Goal: Find specific page/section: Find specific page/section

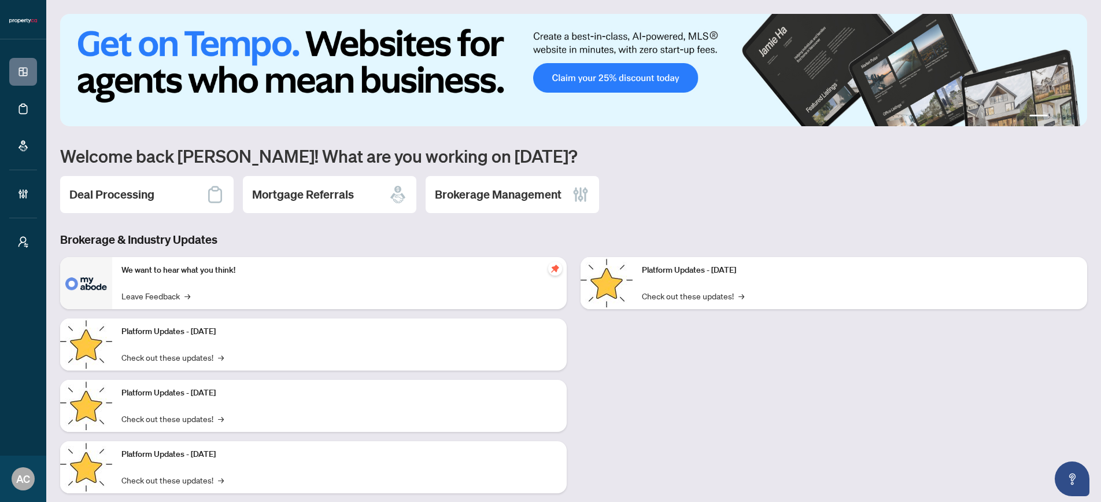
click at [204, 328] on p "Platform Updates - [DATE]" at bounding box center [339, 331] width 436 height 13
click at [229, 356] on div "Platform Updates - [DATE] Check out these updates! →" at bounding box center [339, 344] width 455 height 52
click at [226, 359] on span "→" at bounding box center [223, 357] width 6 height 13
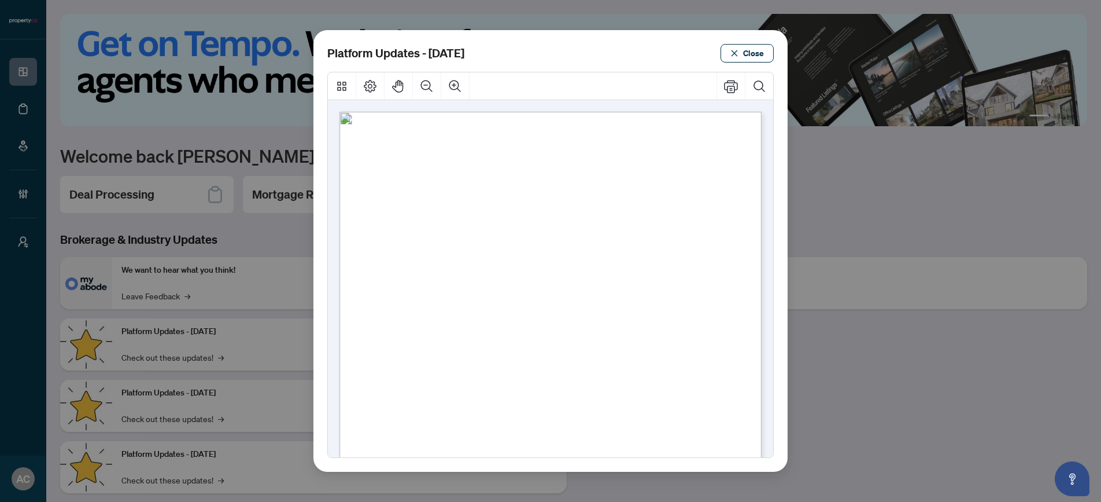
click at [750, 56] on span "Close" at bounding box center [753, 53] width 21 height 19
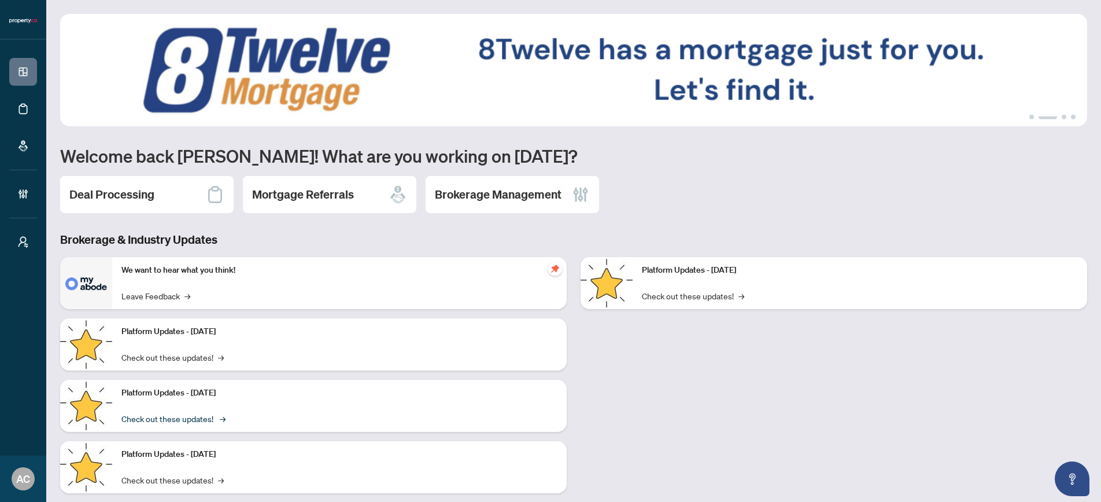
click at [226, 415] on span "→" at bounding box center [223, 418] width 6 height 13
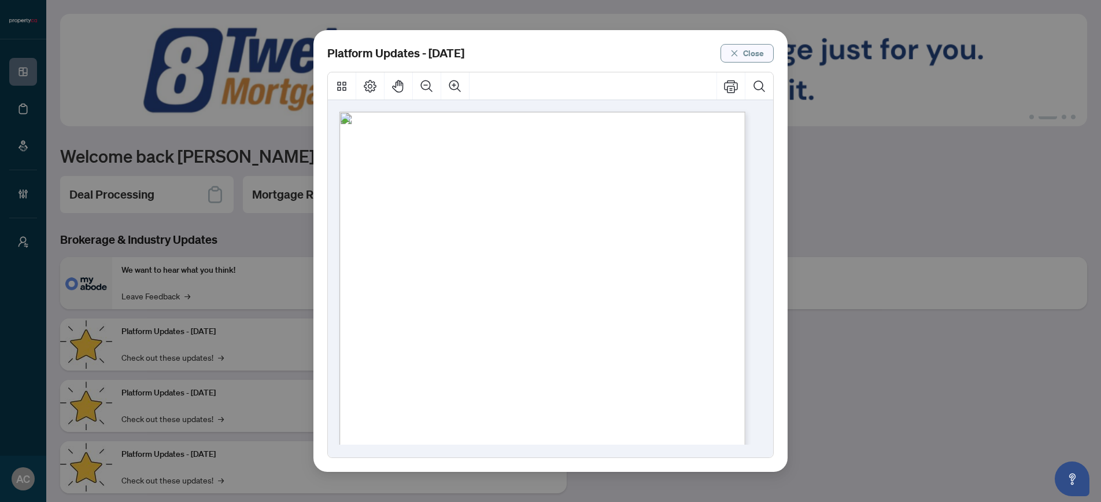
click at [755, 54] on span "Close" at bounding box center [753, 53] width 21 height 19
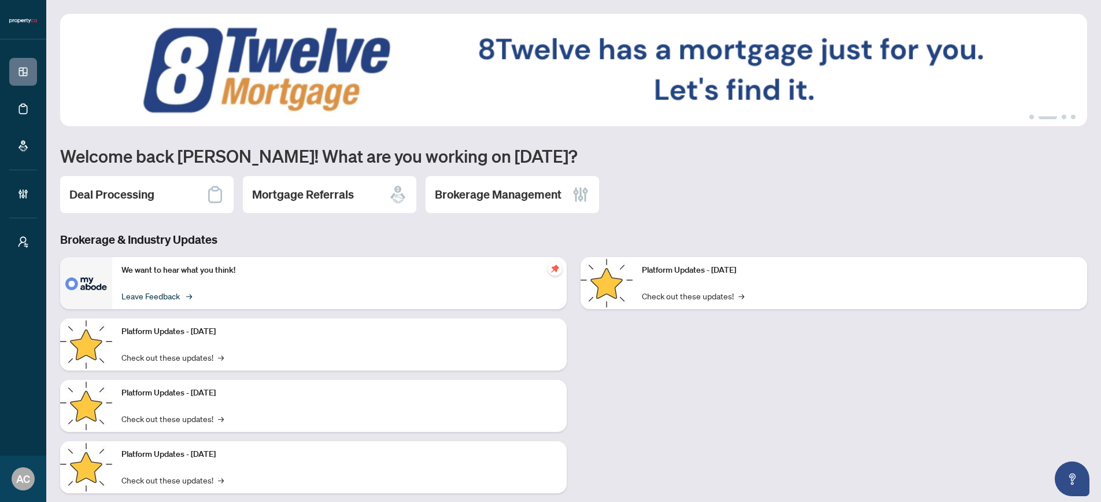
click at [165, 297] on link "Leave Feedback →" at bounding box center [155, 295] width 69 height 13
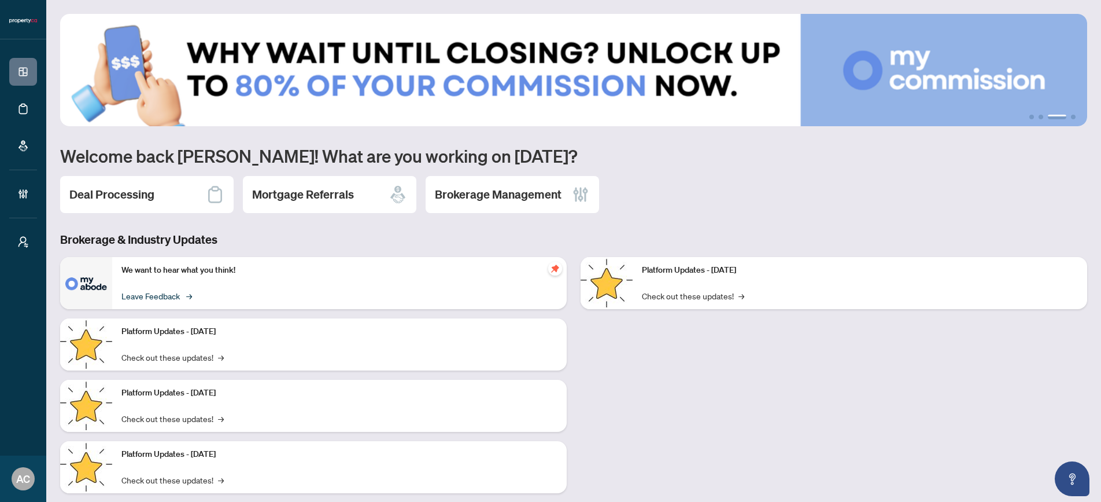
click at [175, 297] on link "Leave Feedback →" at bounding box center [155, 295] width 69 height 13
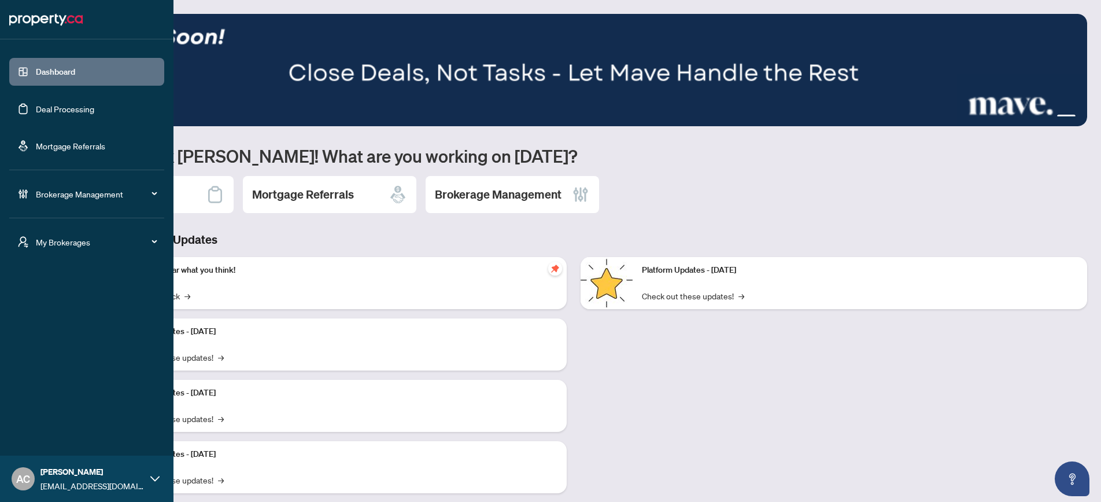
click at [81, 194] on span "Brokerage Management" at bounding box center [96, 193] width 120 height 13
click at [71, 109] on link "Deal Processing" at bounding box center [65, 109] width 58 height 10
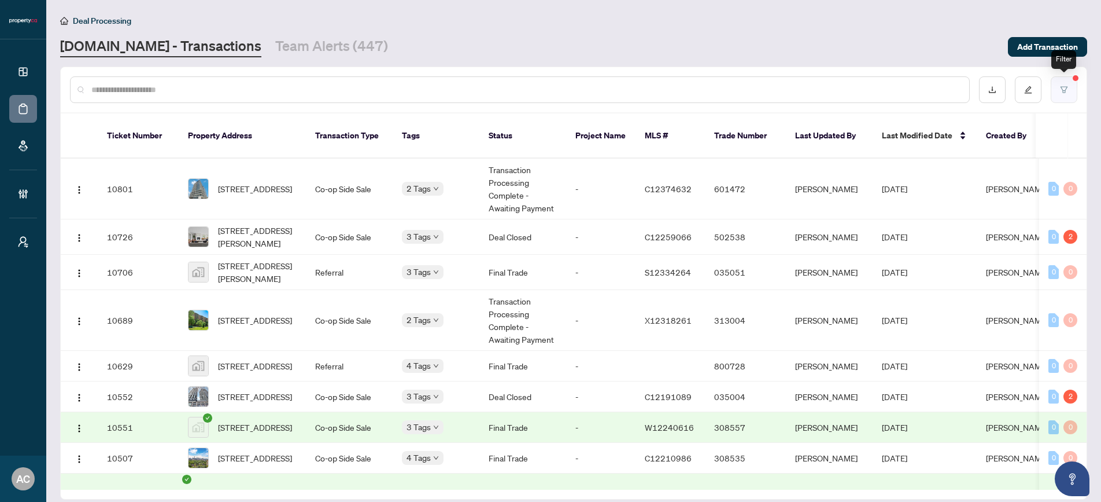
click at [1065, 90] on icon "filter" at bounding box center [1064, 89] width 7 height 6
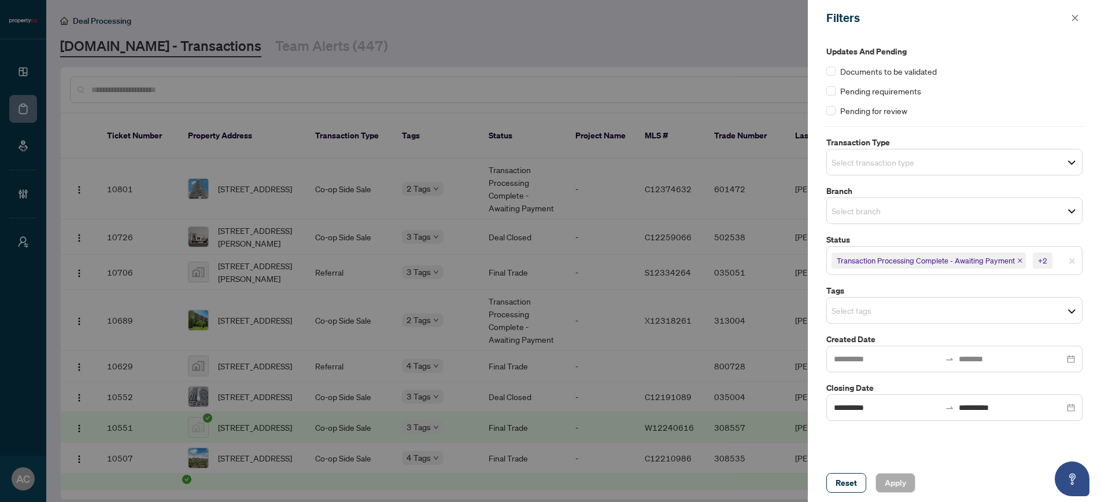
click at [888, 470] on div "Reset Apply" at bounding box center [954, 482] width 293 height 38
click at [953, 99] on div "Updates and Pending Documents to be validated Pending requirements Pending for …" at bounding box center [955, 81] width 256 height 72
click at [681, 51] on div at bounding box center [550, 251] width 1101 height 502
click at [1075, 19] on icon "close" at bounding box center [1075, 18] width 8 height 8
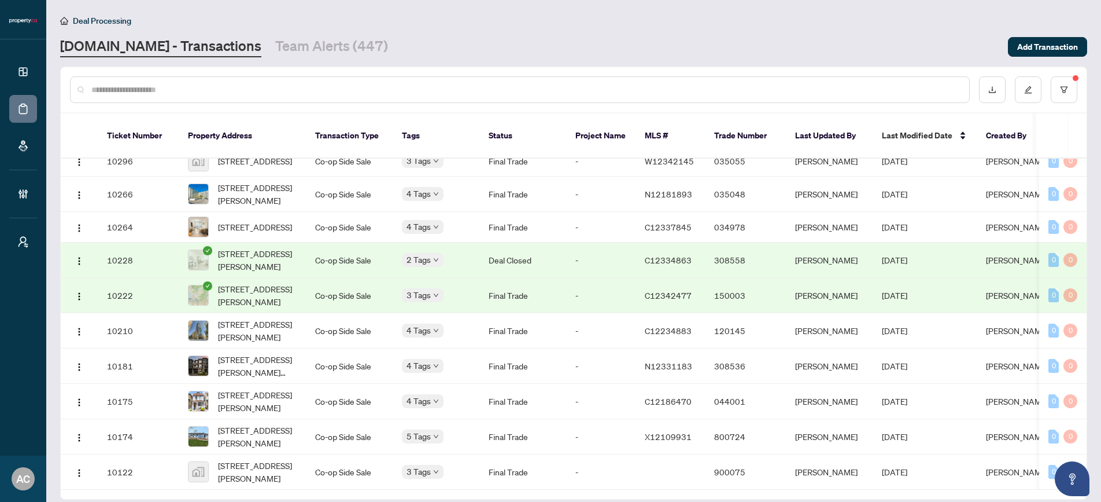
scroll to position [11, 0]
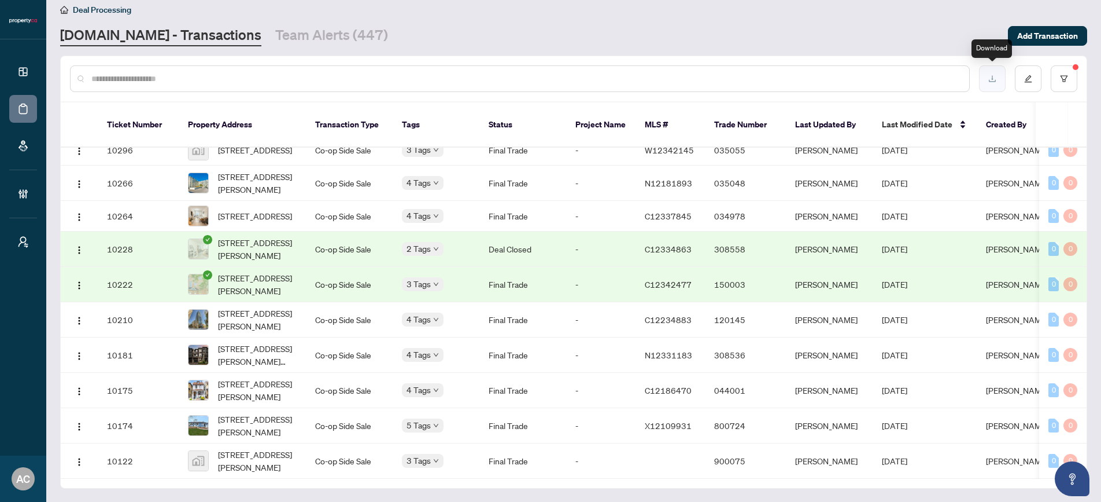
click at [992, 80] on icon "download" at bounding box center [993, 79] width 8 height 8
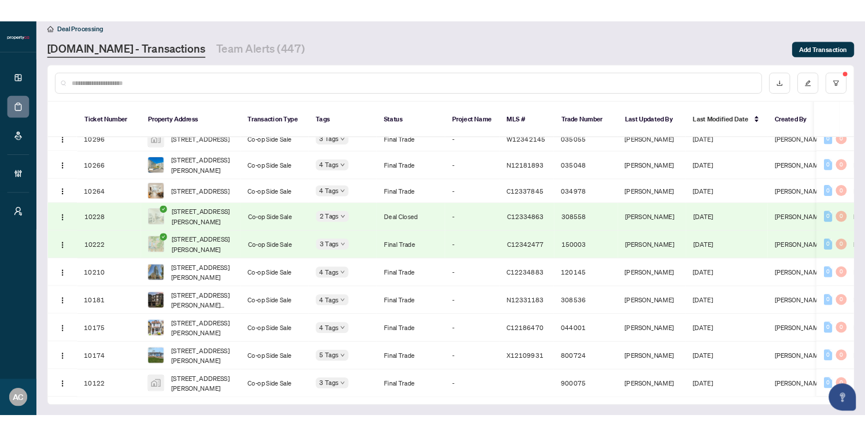
scroll to position [657, 0]
